Goal: Task Accomplishment & Management: Manage account settings

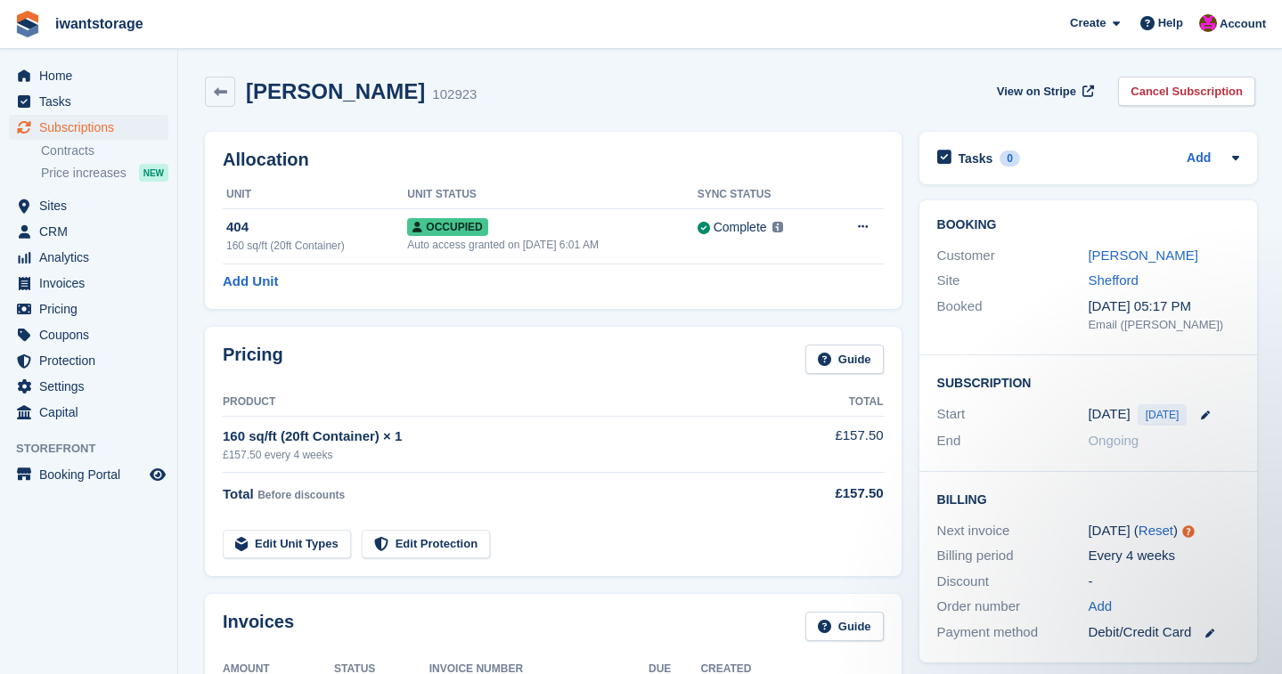
click at [82, 130] on span "Subscriptions" at bounding box center [92, 127] width 107 height 25
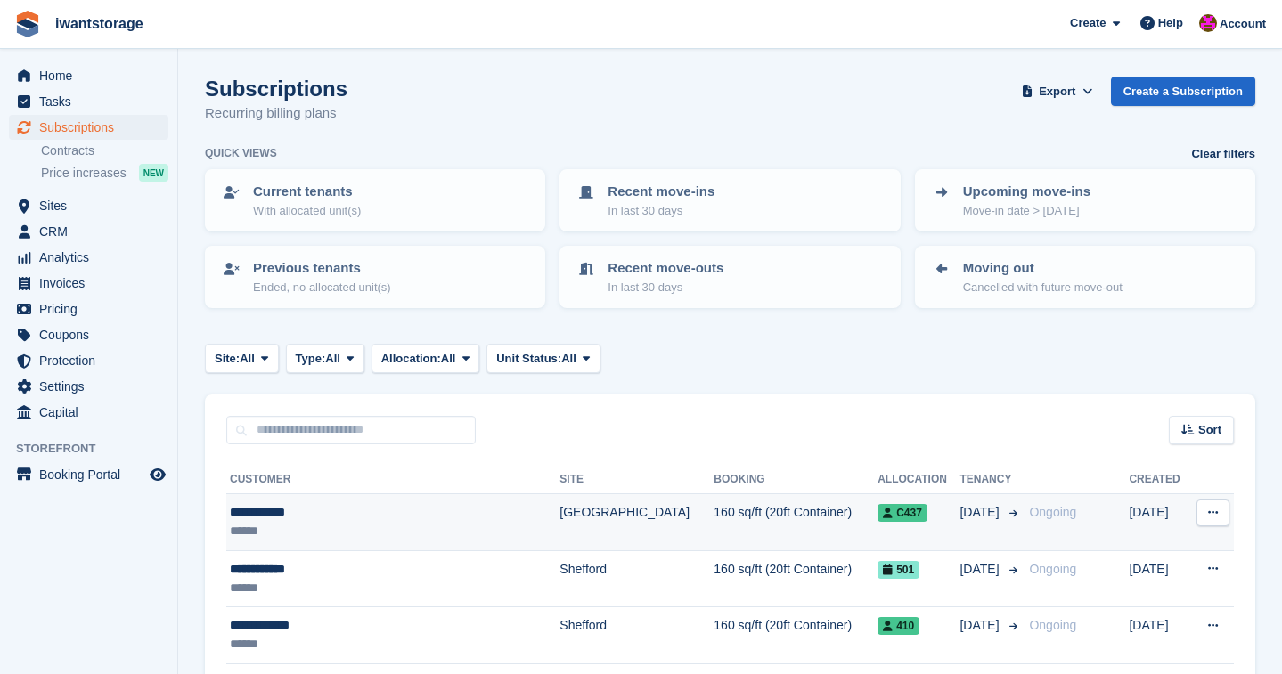
click at [265, 525] on div "******" at bounding box center [368, 531] width 277 height 19
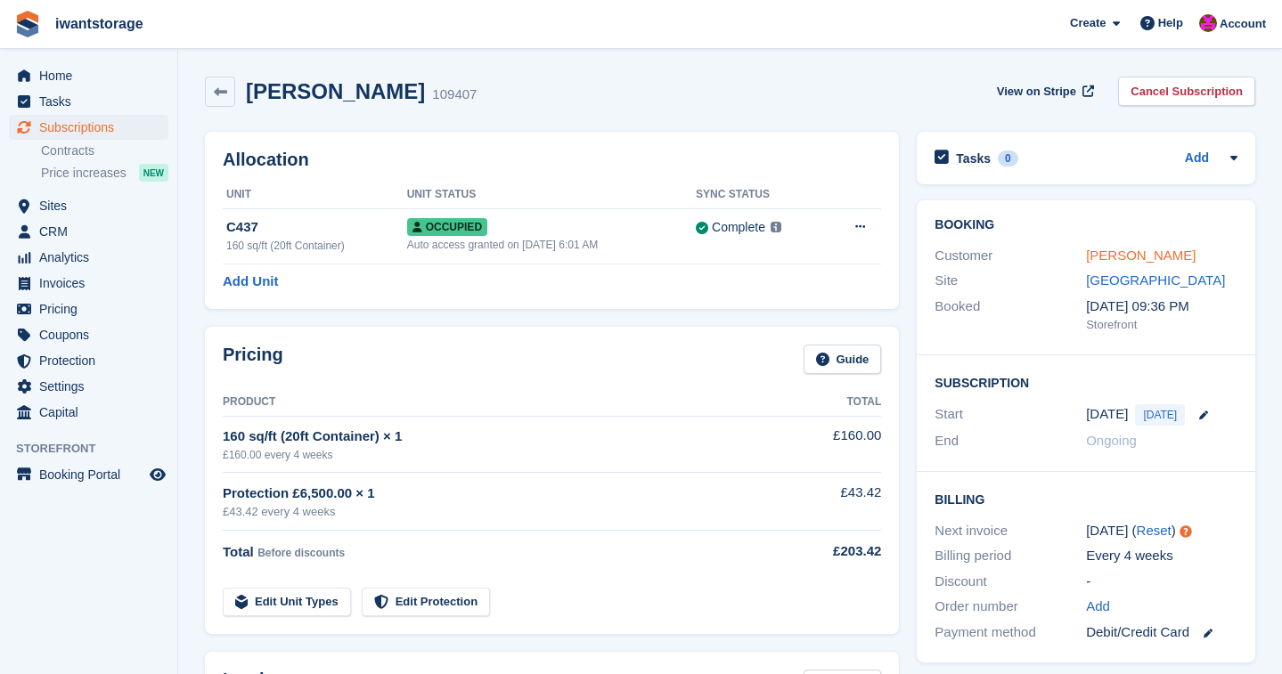
click at [1154, 256] on link "Farhan Rahim" at bounding box center [1141, 255] width 110 height 15
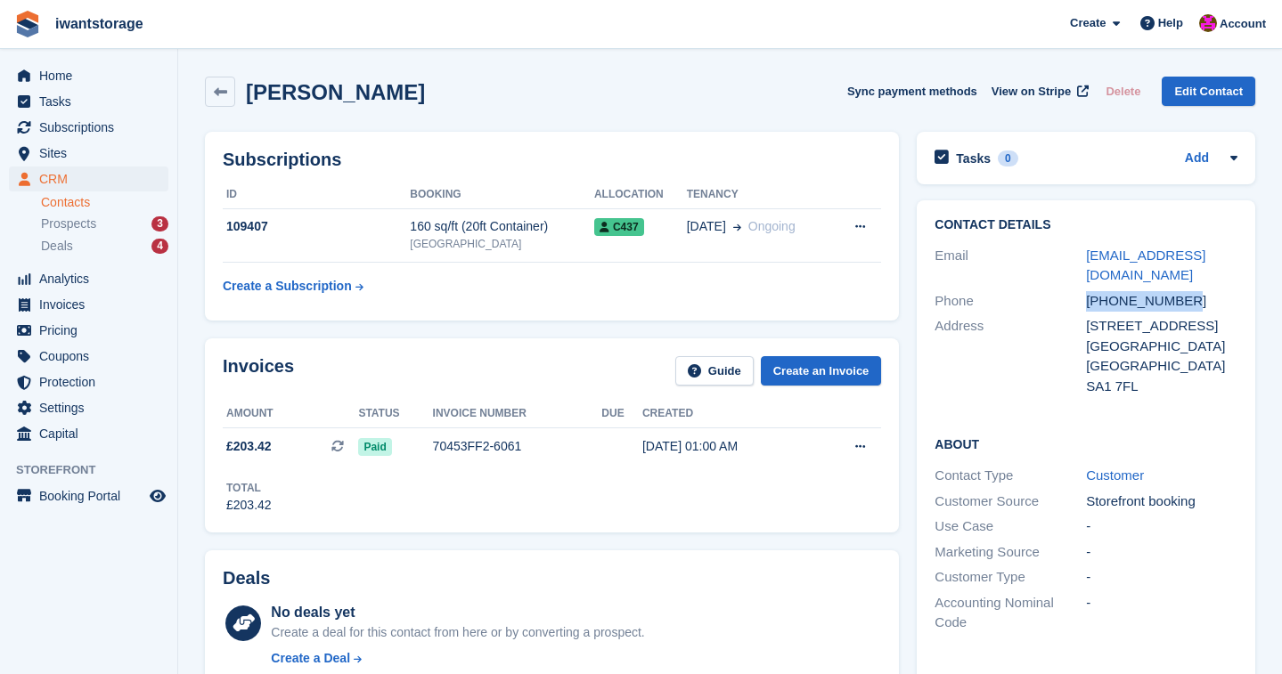
drag, startPoint x: 1197, startPoint y: 292, endPoint x: 1089, endPoint y: 302, distance: 109.1
click at [1089, 302] on div "+447424868187" at bounding box center [1161, 301] width 151 height 20
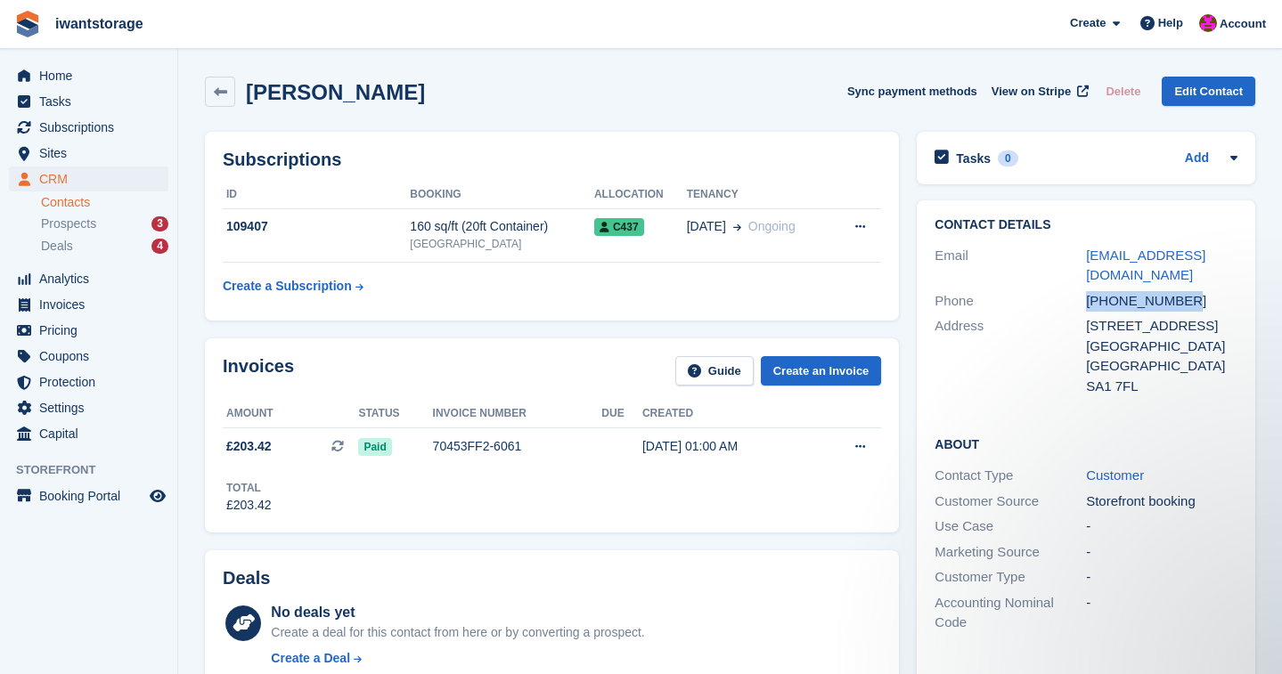
copy div "+447424868187"
click at [64, 73] on span "Home" at bounding box center [92, 75] width 107 height 25
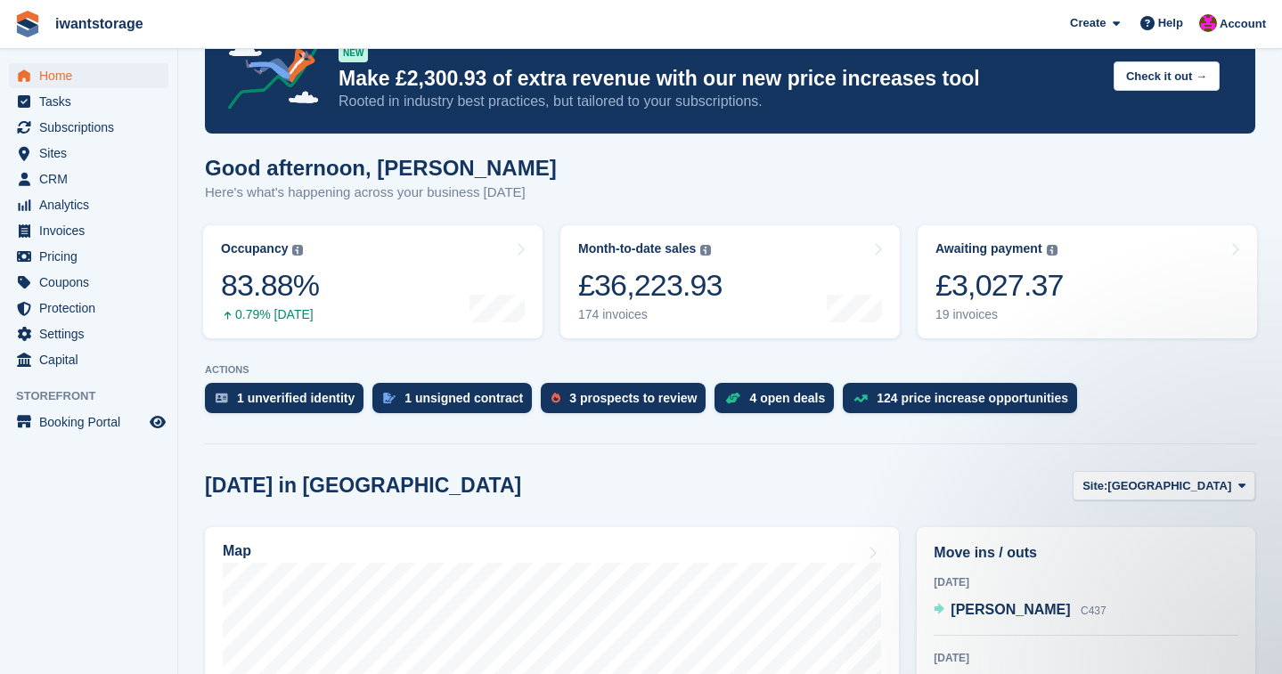
scroll to position [56, 0]
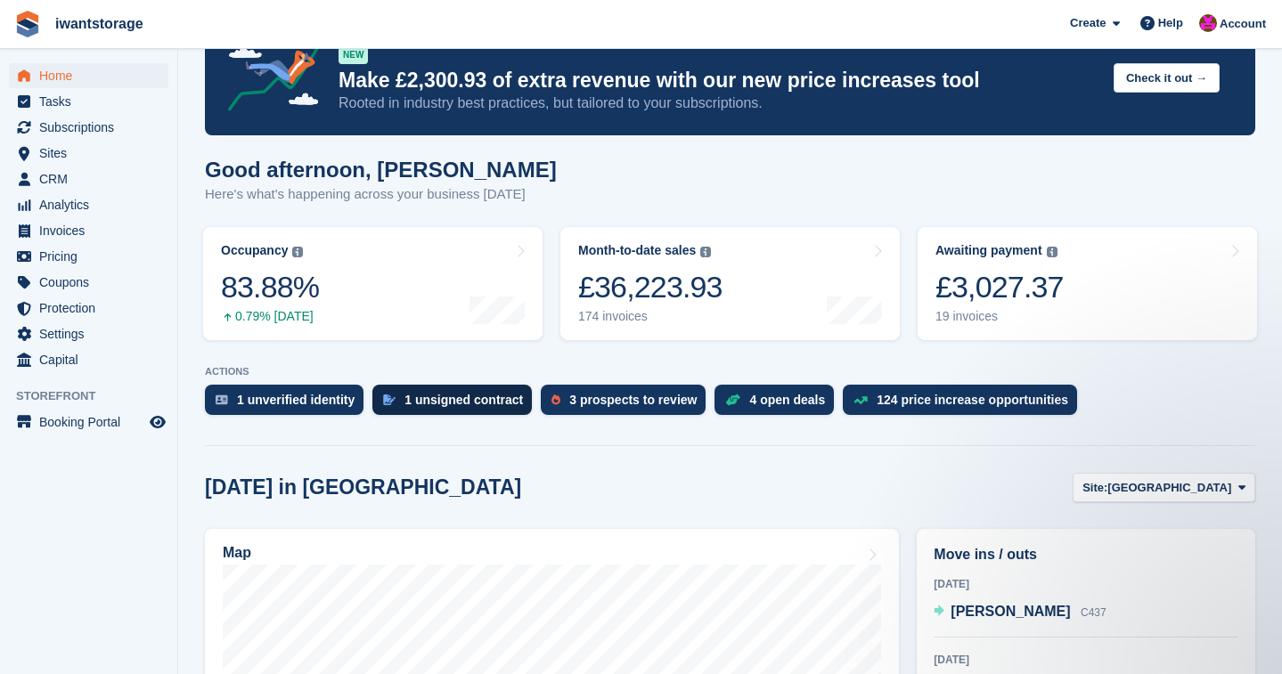
click at [457, 403] on div "1 unsigned contract" at bounding box center [463, 400] width 118 height 14
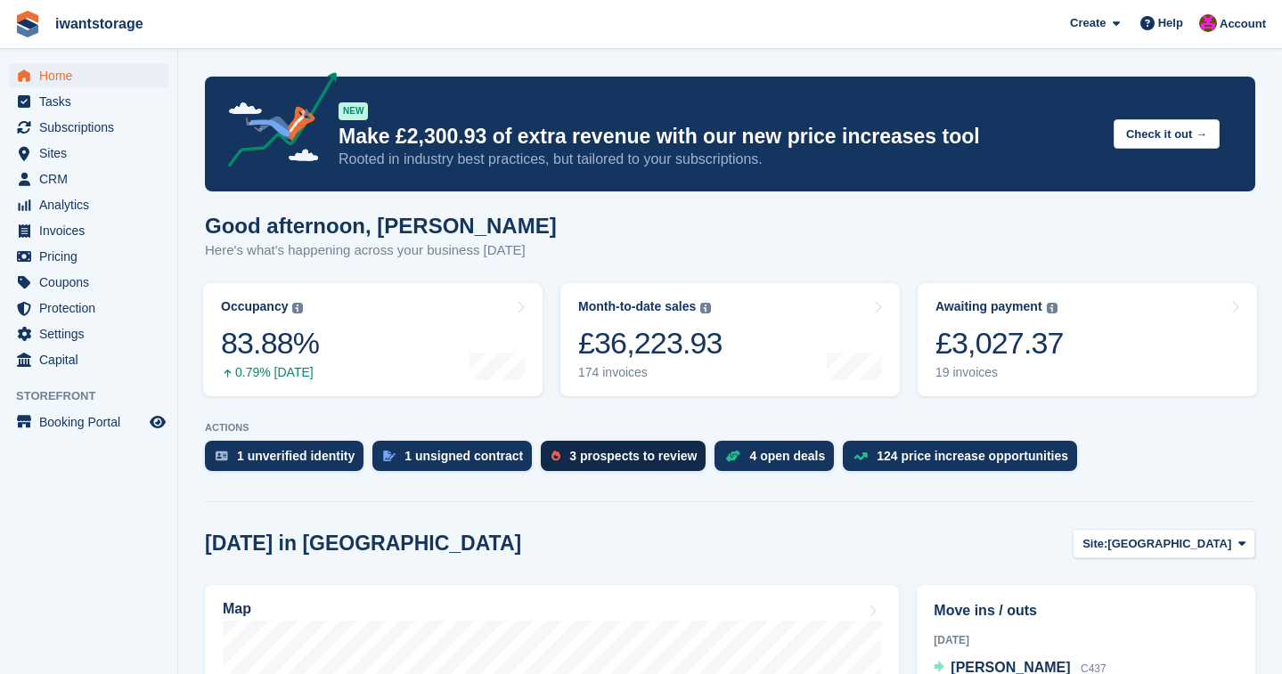
click at [624, 464] on div "3 prospects to review" at bounding box center [623, 456] width 165 height 30
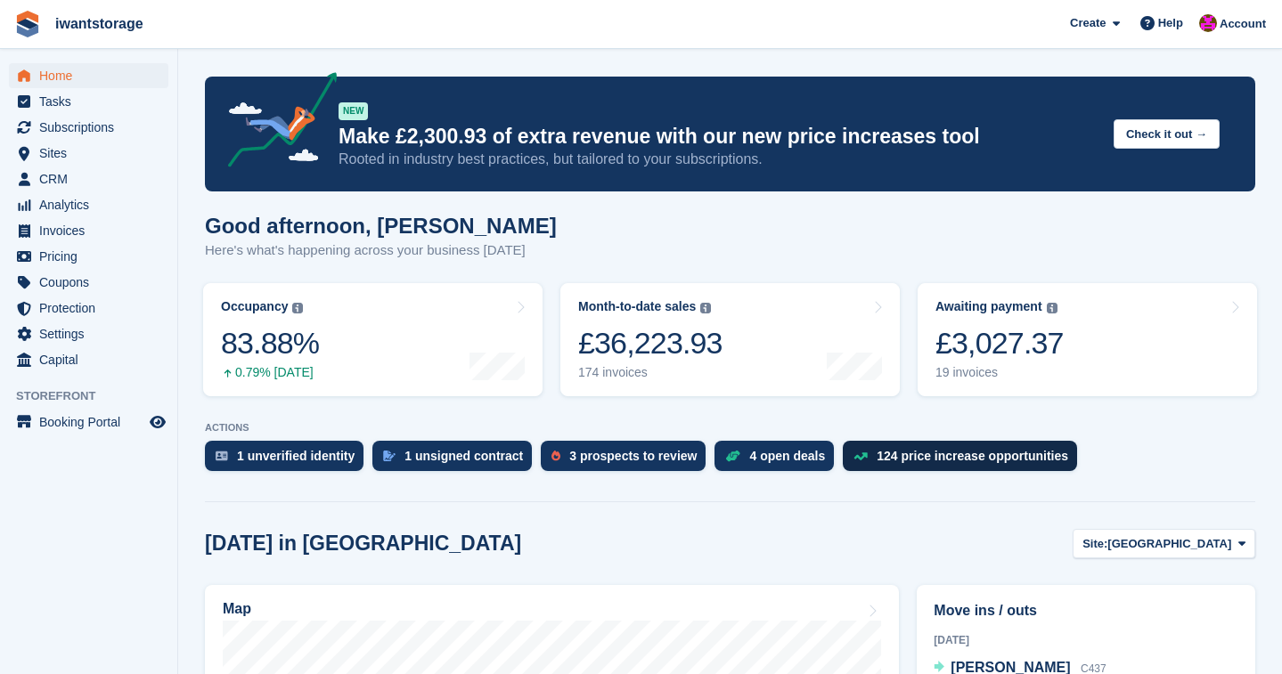
click at [942, 464] on div "124 price increase opportunities" at bounding box center [960, 456] width 234 height 30
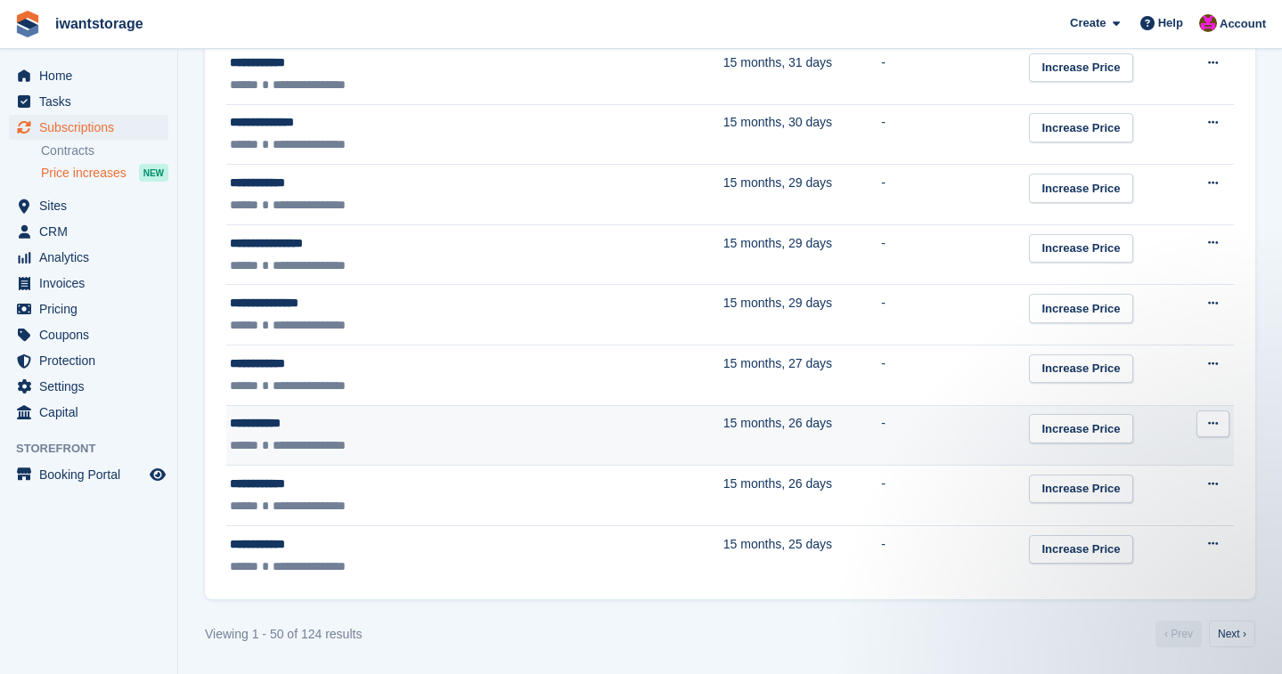
scroll to position [2868, 0]
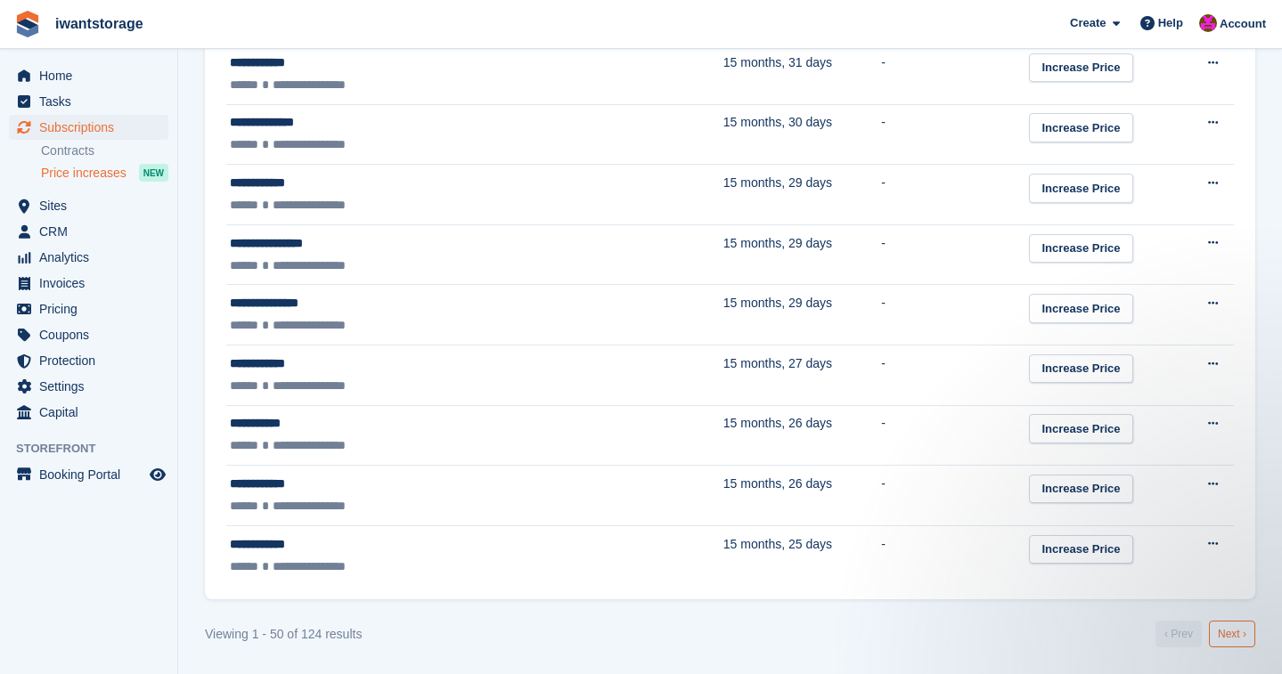
click at [1231, 635] on link "Next ›" at bounding box center [1232, 634] width 46 height 27
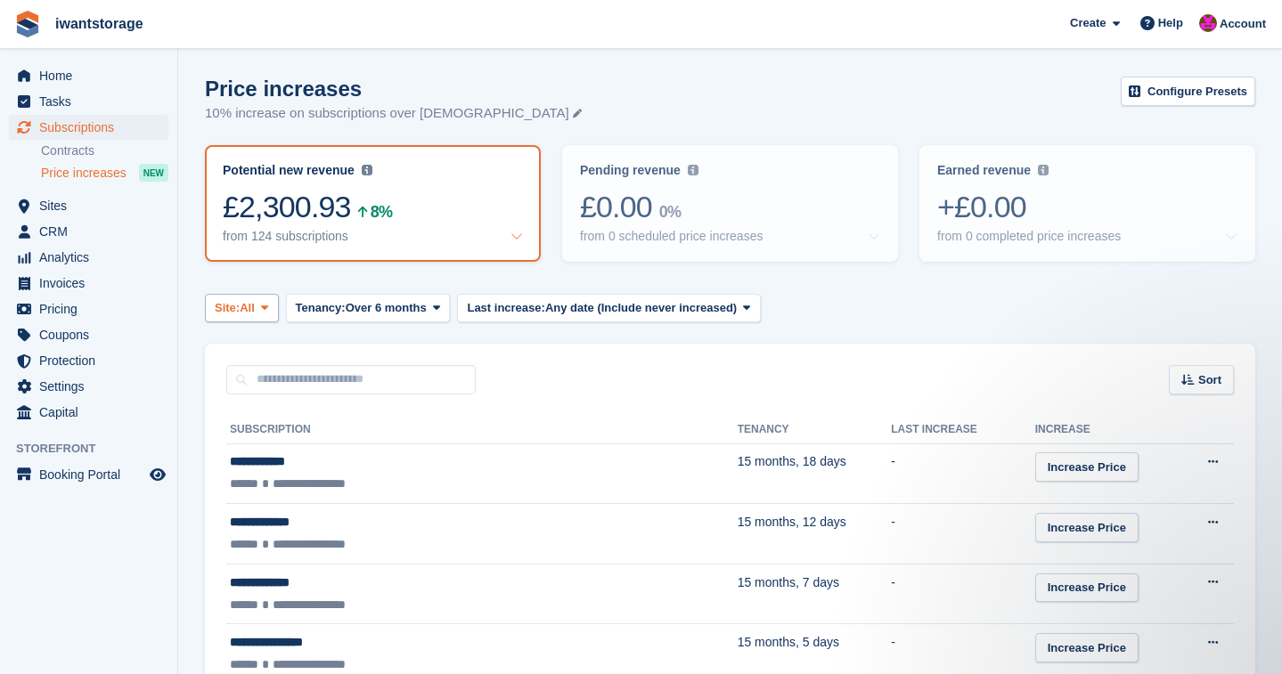
click at [240, 299] on span "Site:" at bounding box center [227, 308] width 25 height 18
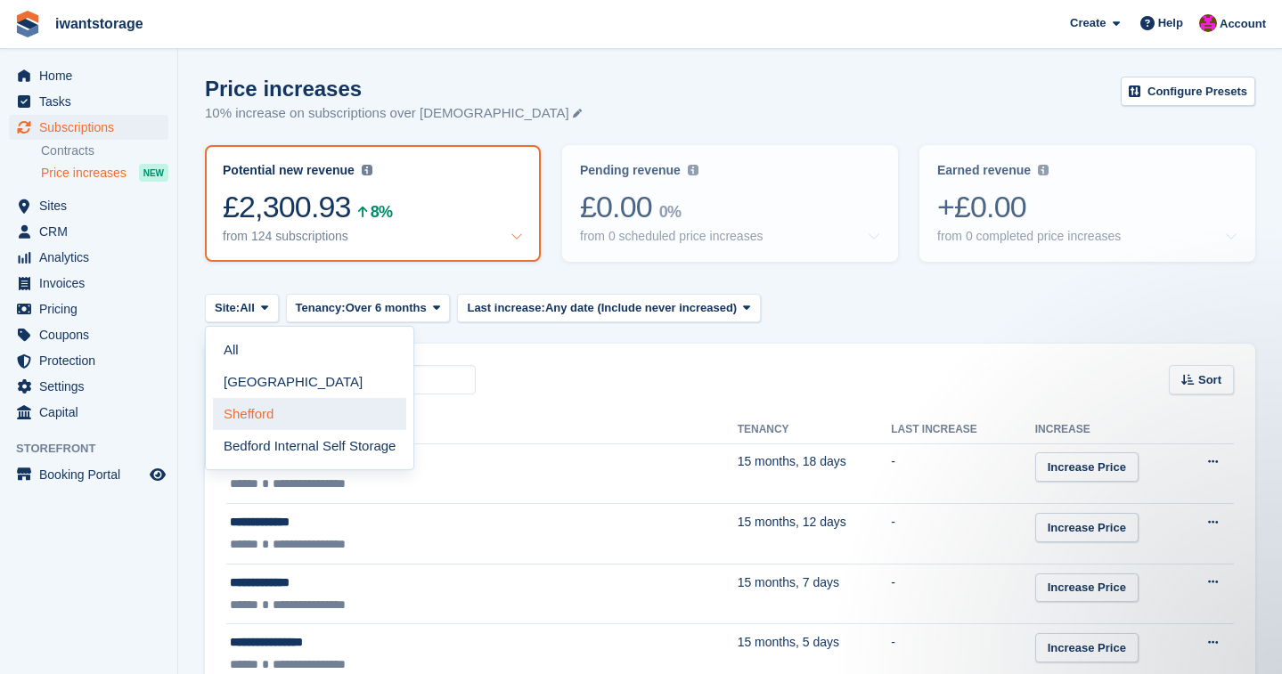
click at [268, 404] on link "Shefford" at bounding box center [309, 414] width 193 height 32
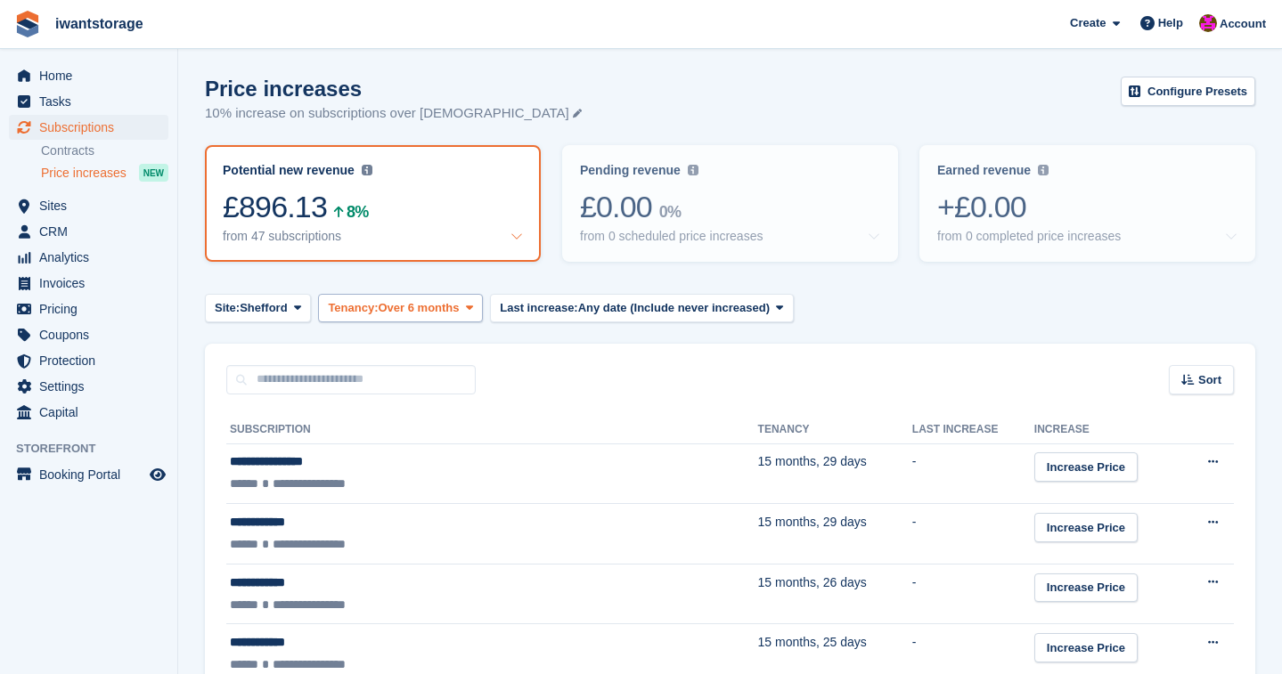
click at [473, 310] on icon at bounding box center [469, 308] width 7 height 12
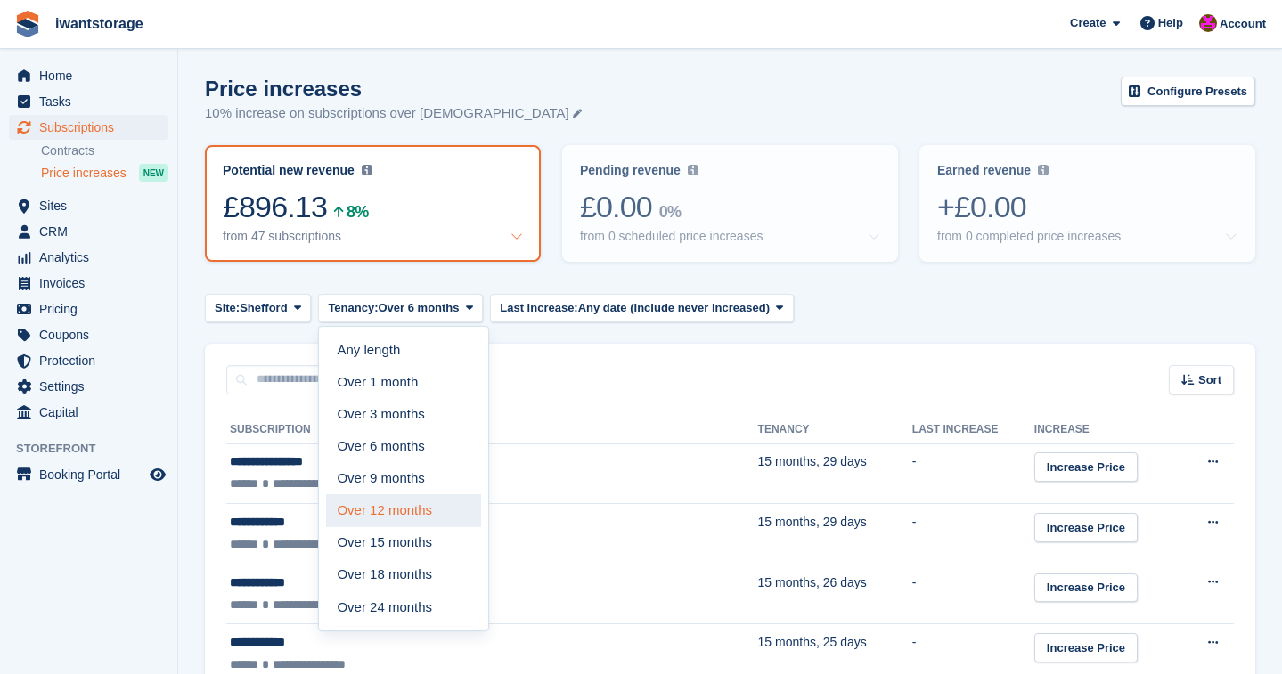
click at [442, 510] on link "Over 12 months" at bounding box center [403, 510] width 155 height 32
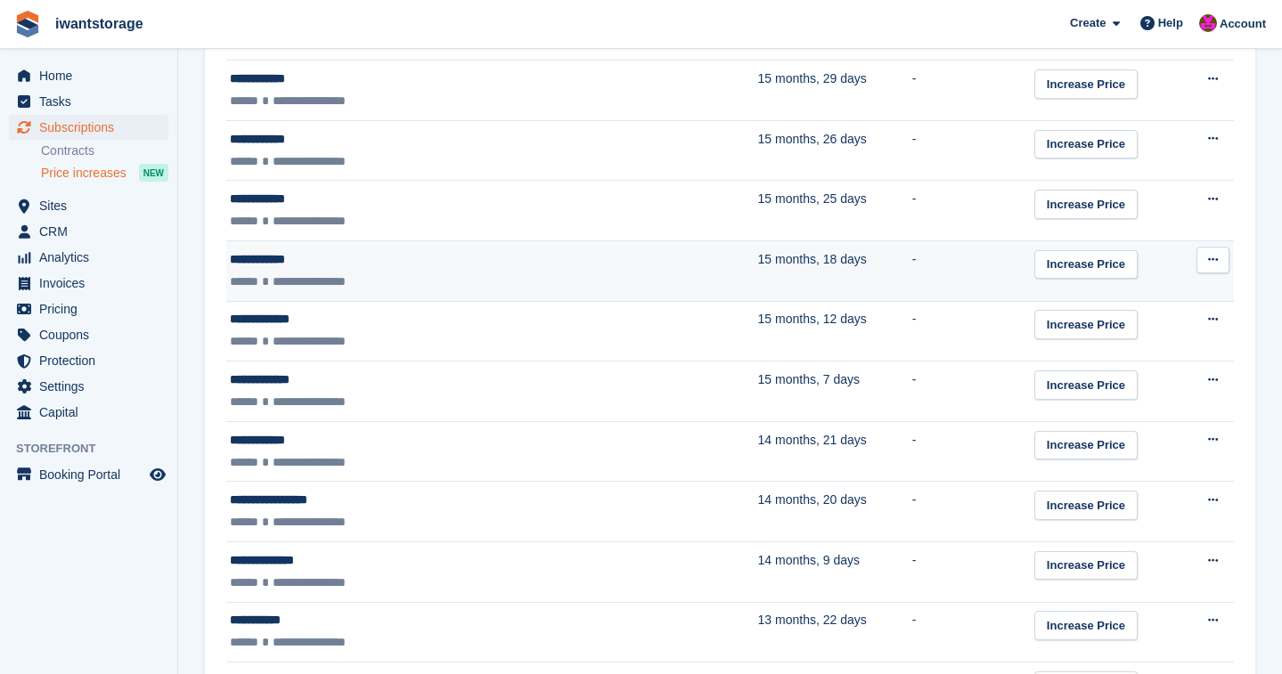
scroll to position [444, 0]
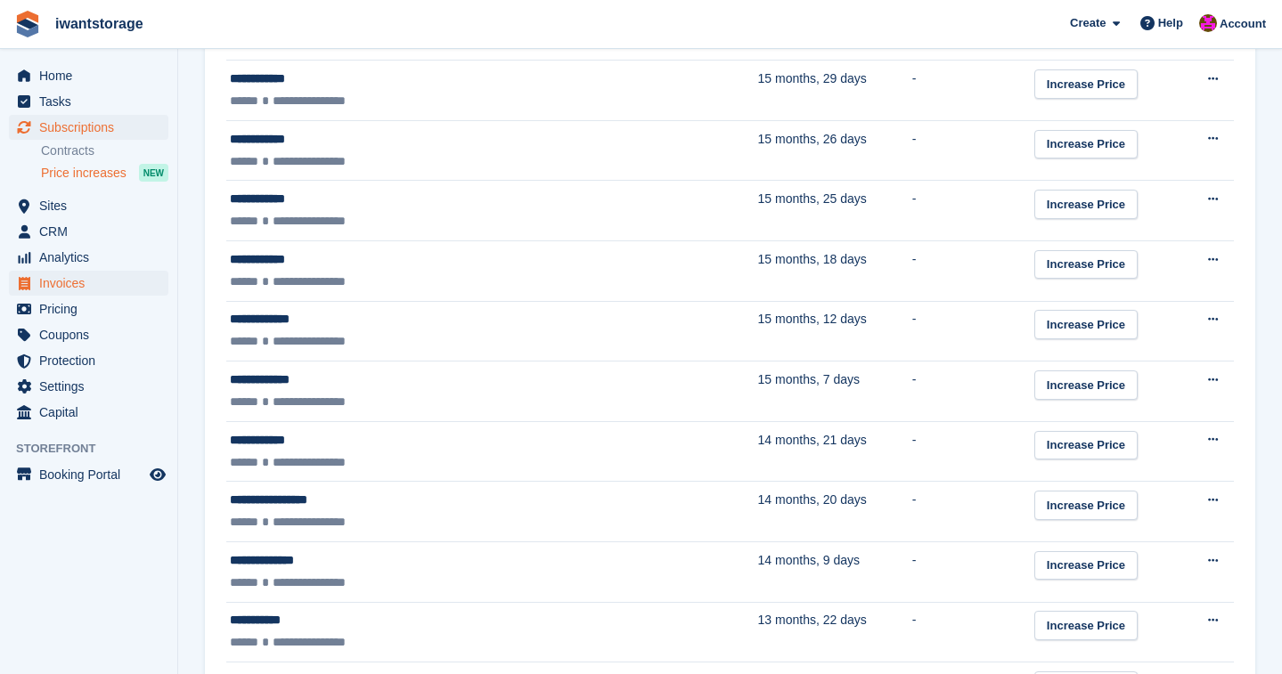
click at [70, 289] on span "Invoices" at bounding box center [92, 283] width 107 height 25
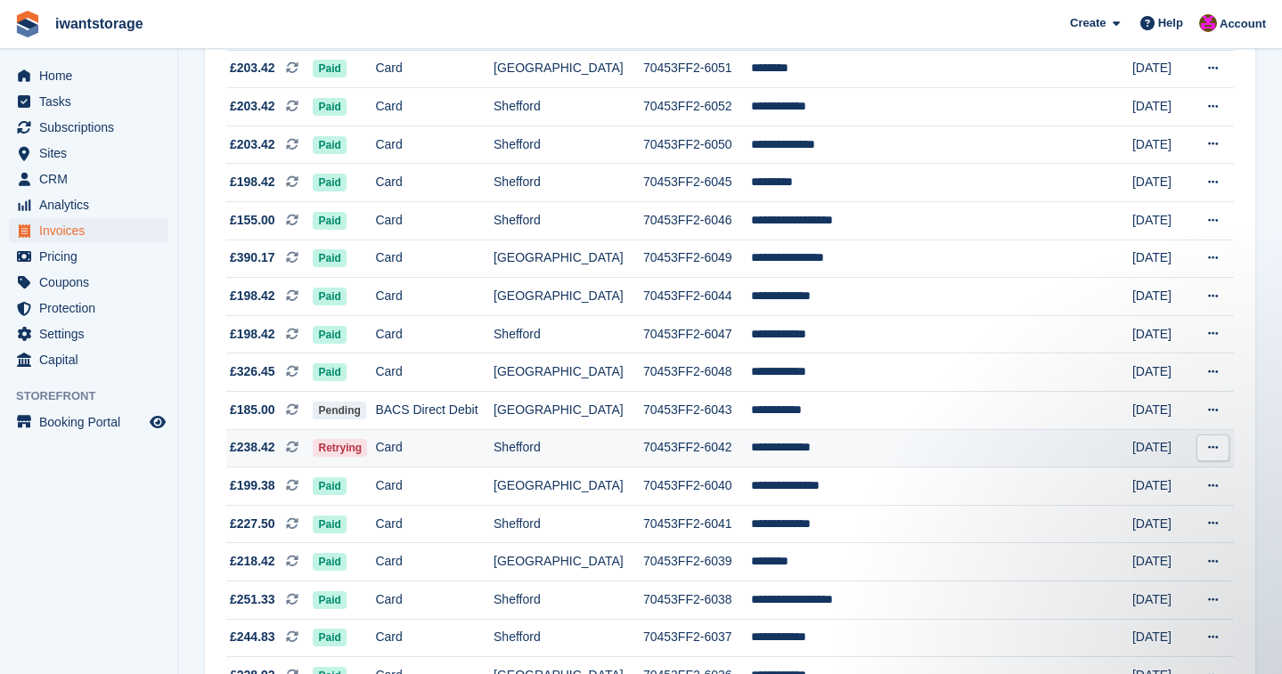
click at [822, 464] on td "**********" at bounding box center [928, 448] width 355 height 38
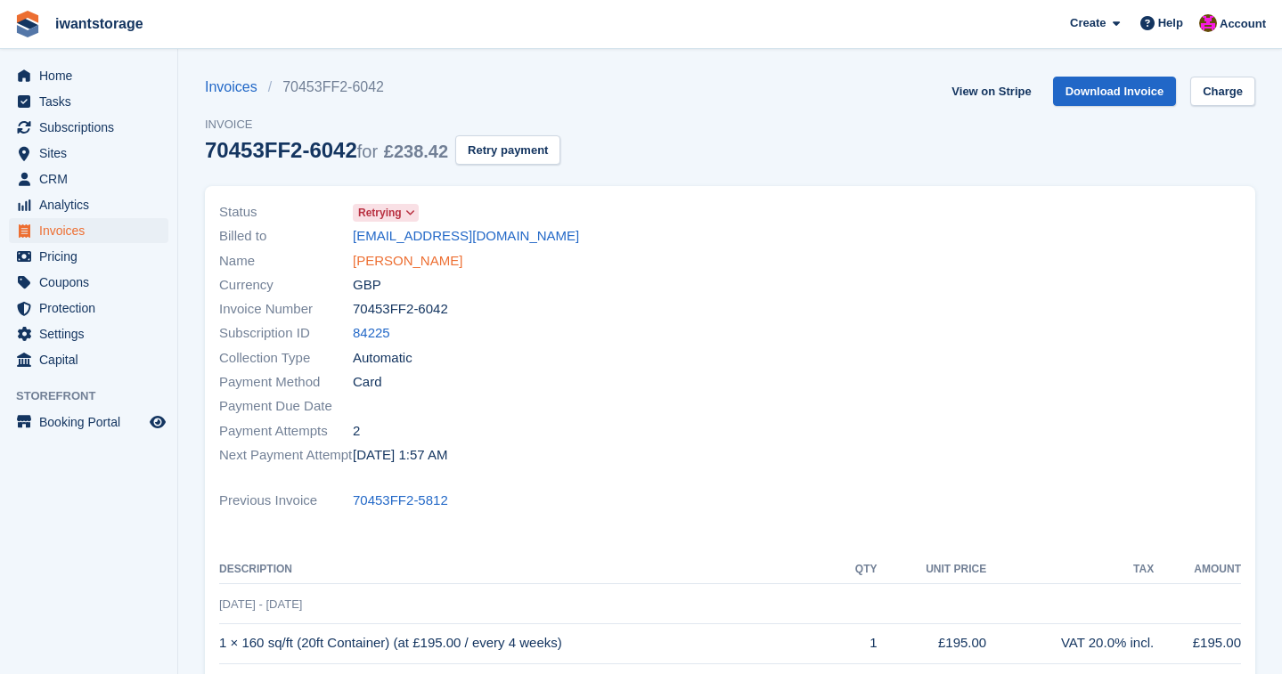
click at [412, 264] on link "Oliver Hickey" at bounding box center [408, 261] width 110 height 20
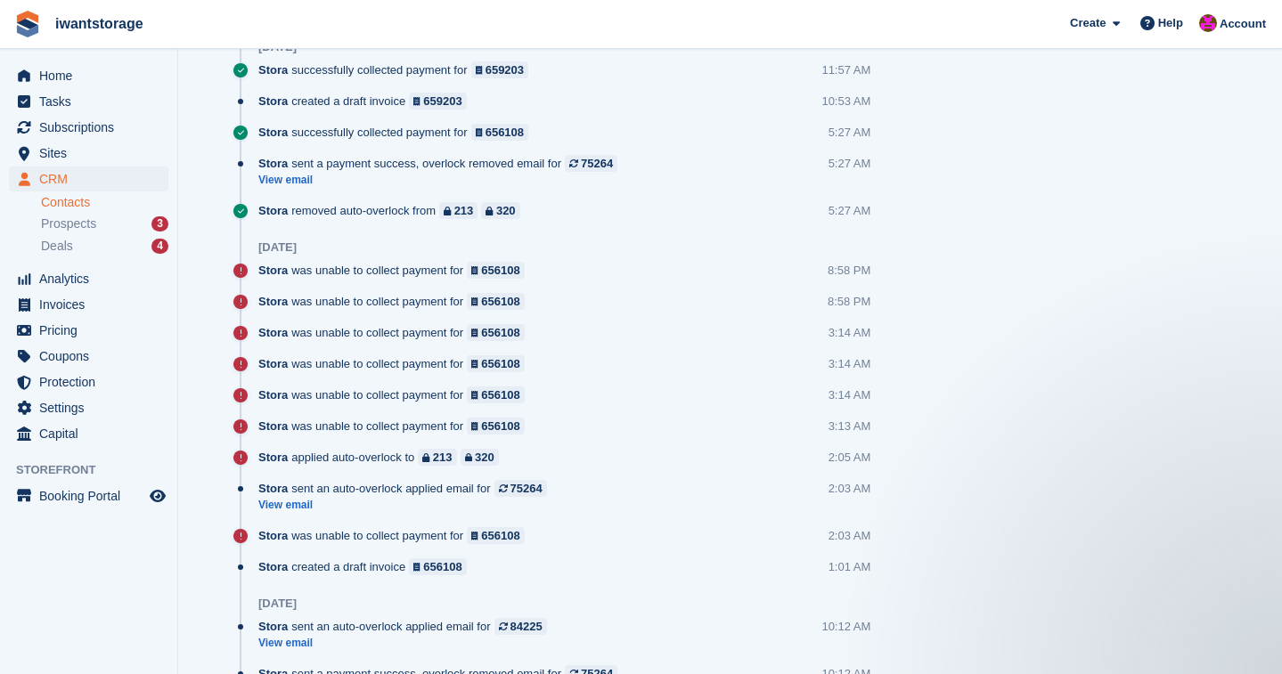
scroll to position [2240, 0]
